Goal: Task Accomplishment & Management: Use online tool/utility

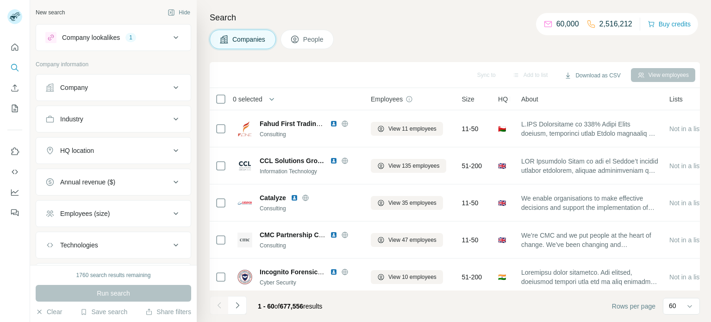
click at [173, 151] on icon at bounding box center [175, 150] width 11 height 11
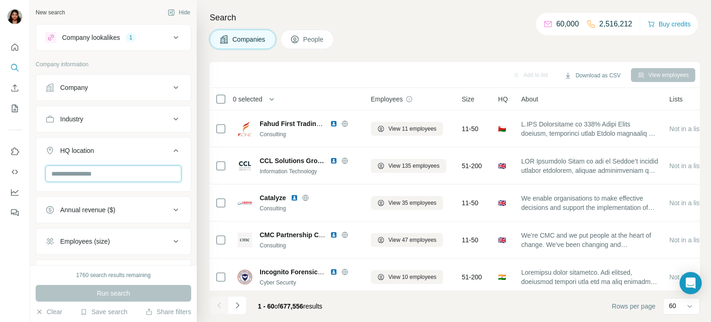
click at [132, 173] on input "text" at bounding box center [113, 173] width 136 height 17
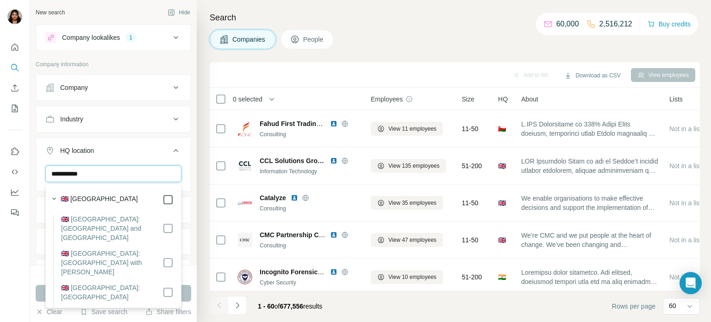
type input "**********"
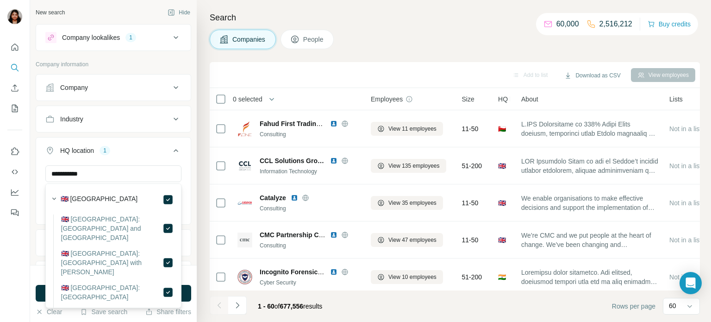
click at [32, 220] on div "**********" at bounding box center [113, 132] width 167 height 265
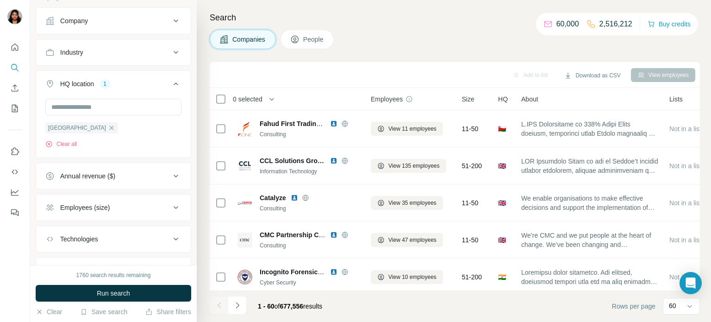
scroll to position [76, 0]
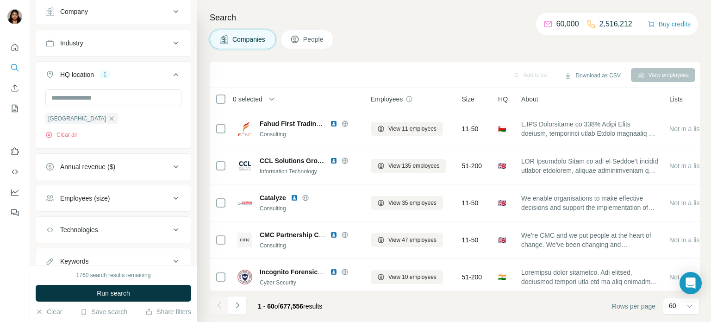
click at [149, 208] on button "Employees (size)" at bounding box center [113, 198] width 155 height 22
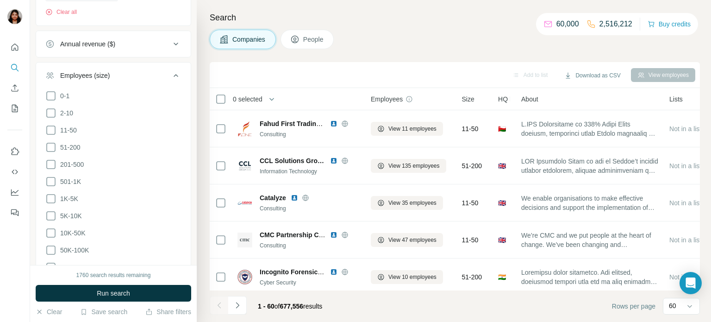
scroll to position [228, 0]
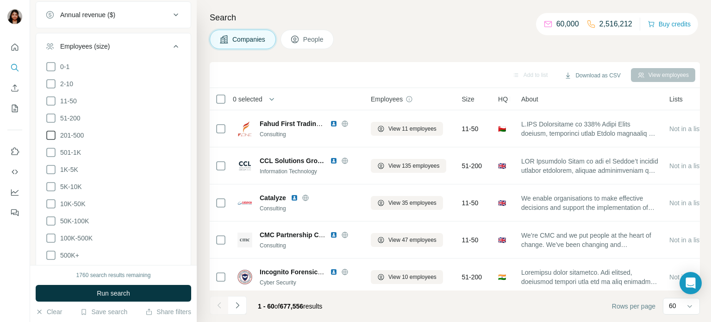
click at [54, 132] on icon at bounding box center [50, 135] width 9 height 9
click at [52, 119] on icon at bounding box center [50, 118] width 11 height 11
click at [49, 101] on icon at bounding box center [50, 100] width 11 height 11
click at [52, 85] on icon at bounding box center [50, 83] width 11 height 11
click at [31, 144] on div "New search Hide Company lookalikes 1 Company information Company Industry HQ lo…" at bounding box center [113, 132] width 167 height 265
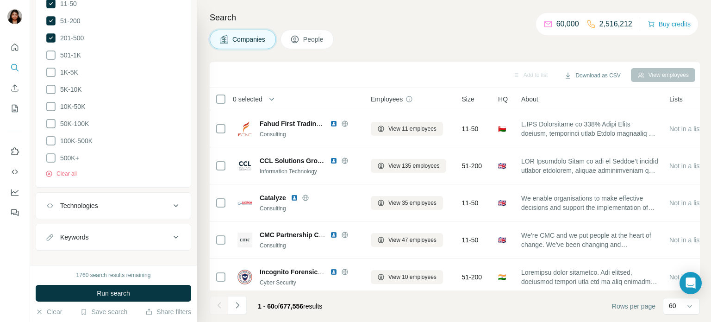
scroll to position [334, 0]
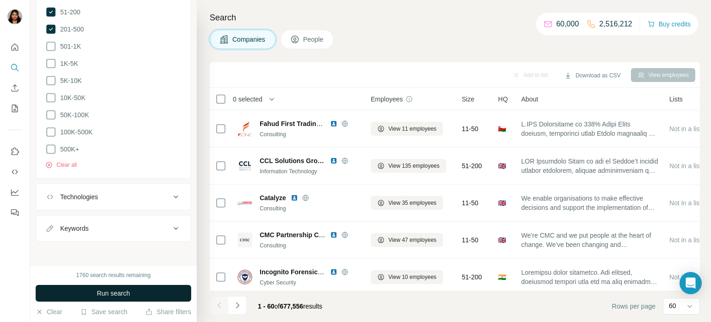
click at [109, 292] on span "Run search" at bounding box center [113, 293] width 33 height 9
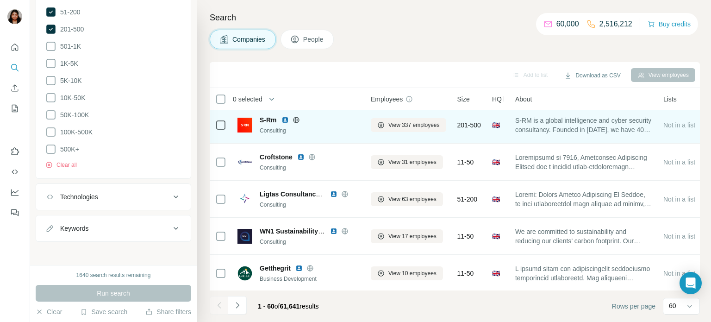
scroll to position [0, 0]
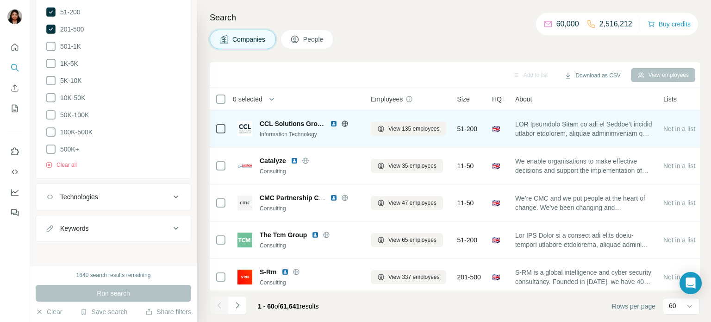
click at [344, 123] on icon at bounding box center [344, 123] width 7 height 7
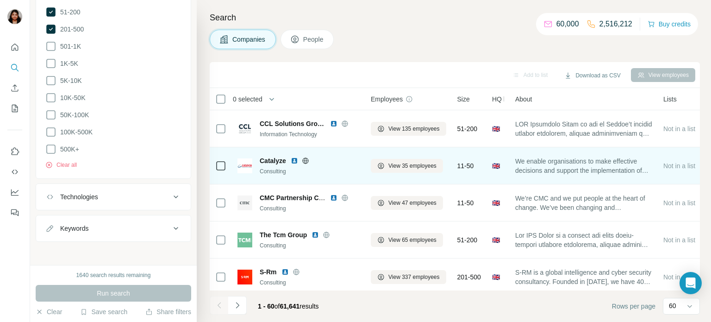
click at [307, 161] on icon at bounding box center [305, 160] width 7 height 7
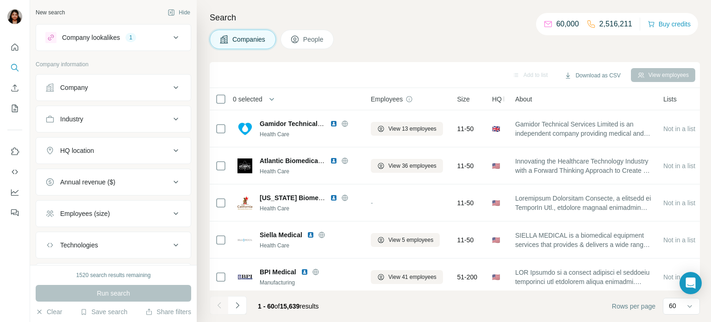
click at [176, 121] on icon at bounding box center [175, 118] width 11 height 11
click at [174, 150] on icon at bounding box center [175, 150] width 11 height 11
click at [117, 175] on input "text" at bounding box center [113, 173] width 136 height 17
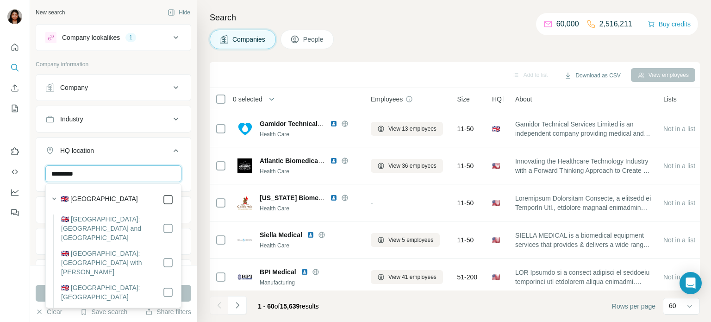
type input "*********"
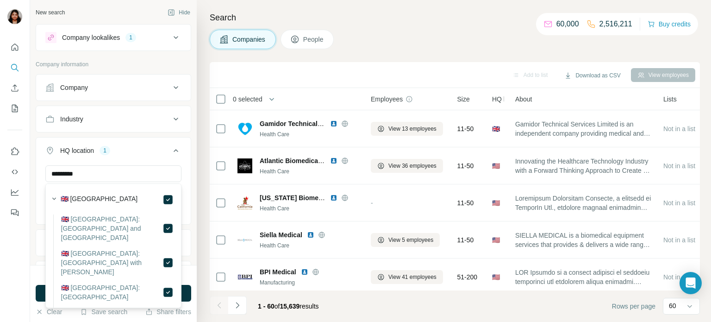
click at [31, 222] on div "New search Hide Company lookalikes 1 Company information Company Industry HQ lo…" at bounding box center [113, 132] width 167 height 265
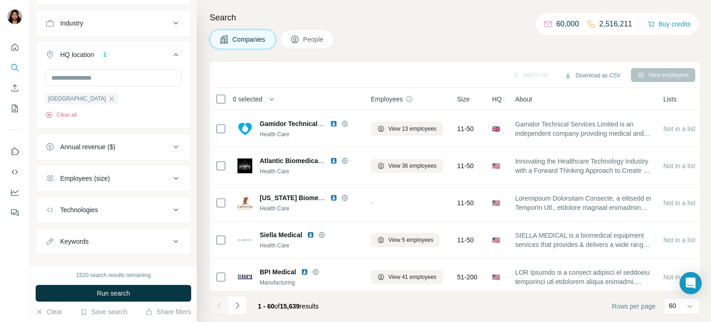
scroll to position [110, 0]
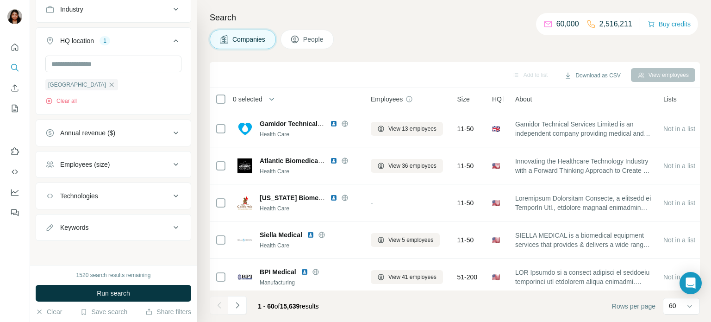
click at [163, 163] on div "Employees (size)" at bounding box center [107, 164] width 125 height 9
click at [50, 251] on icon at bounding box center [50, 253] width 11 height 11
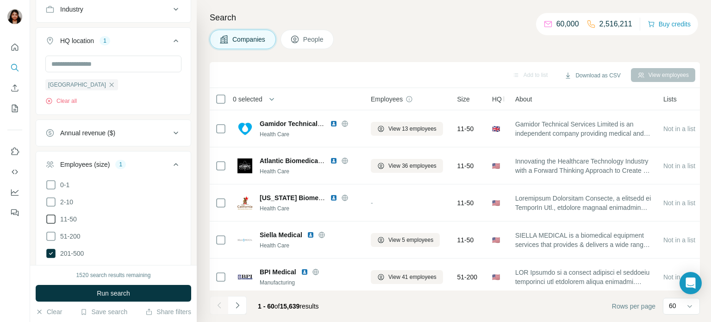
click at [51, 236] on icon at bounding box center [50, 236] width 11 height 11
click at [52, 219] on icon at bounding box center [50, 218] width 11 height 11
click at [49, 202] on icon at bounding box center [50, 201] width 11 height 11
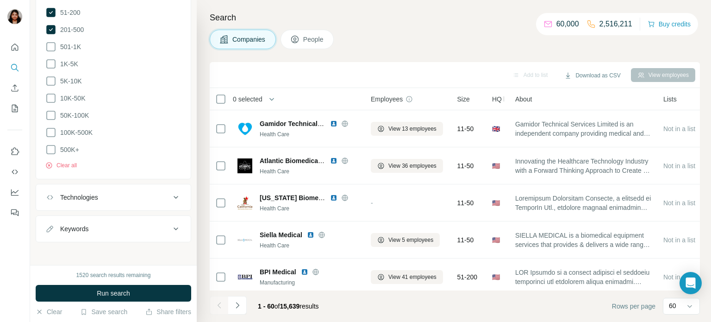
scroll to position [334, 0]
click at [115, 294] on span "Run search" at bounding box center [113, 293] width 33 height 9
